Goal: Task Accomplishment & Management: Manage account settings

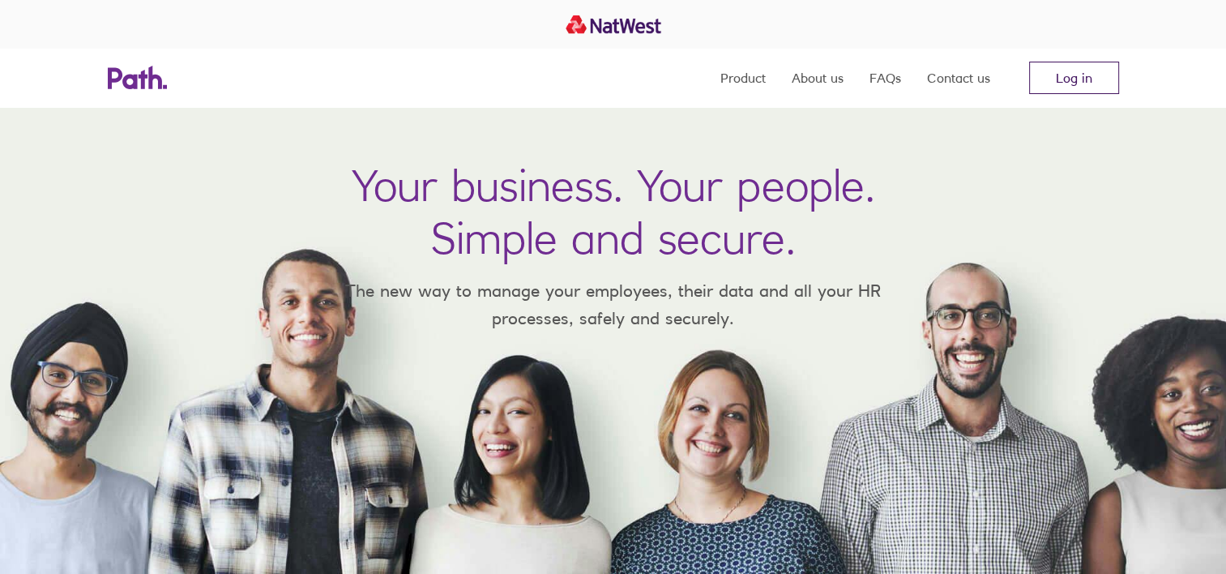
click at [1087, 76] on link "Log in" at bounding box center [1075, 78] width 90 height 32
